Goal: Find specific page/section: Find specific page/section

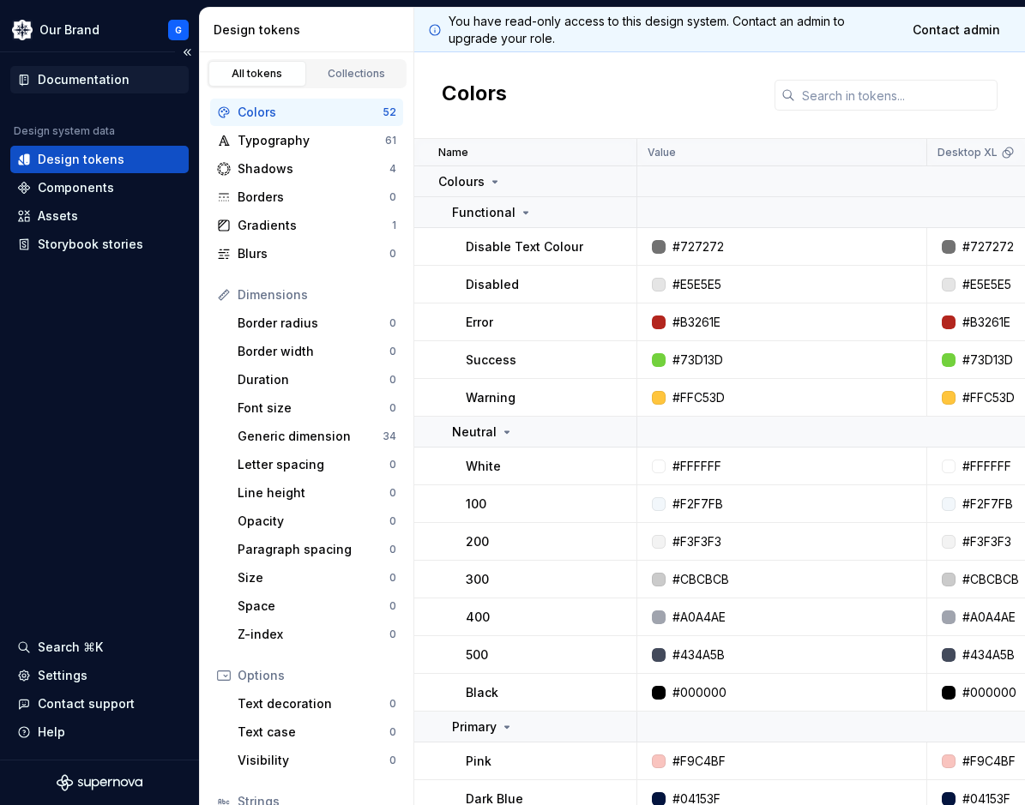
click at [91, 69] on div "Documentation" at bounding box center [99, 79] width 178 height 27
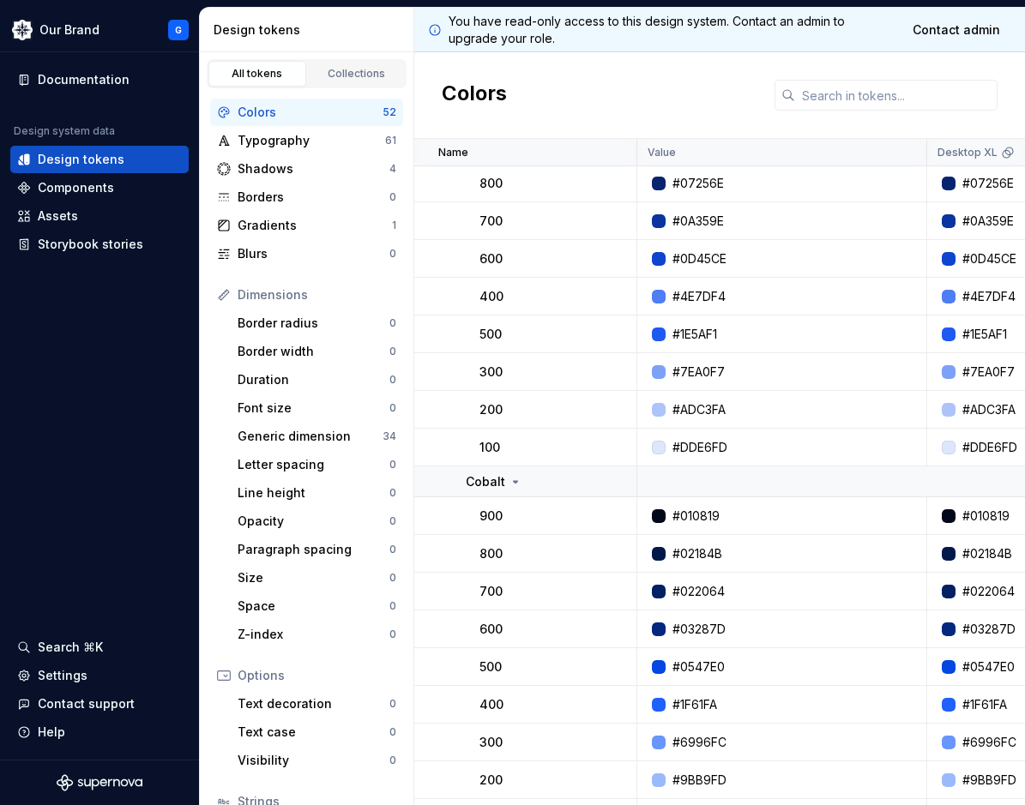
scroll to position [1610, 0]
